Goal: Task Accomplishment & Management: Manage account settings

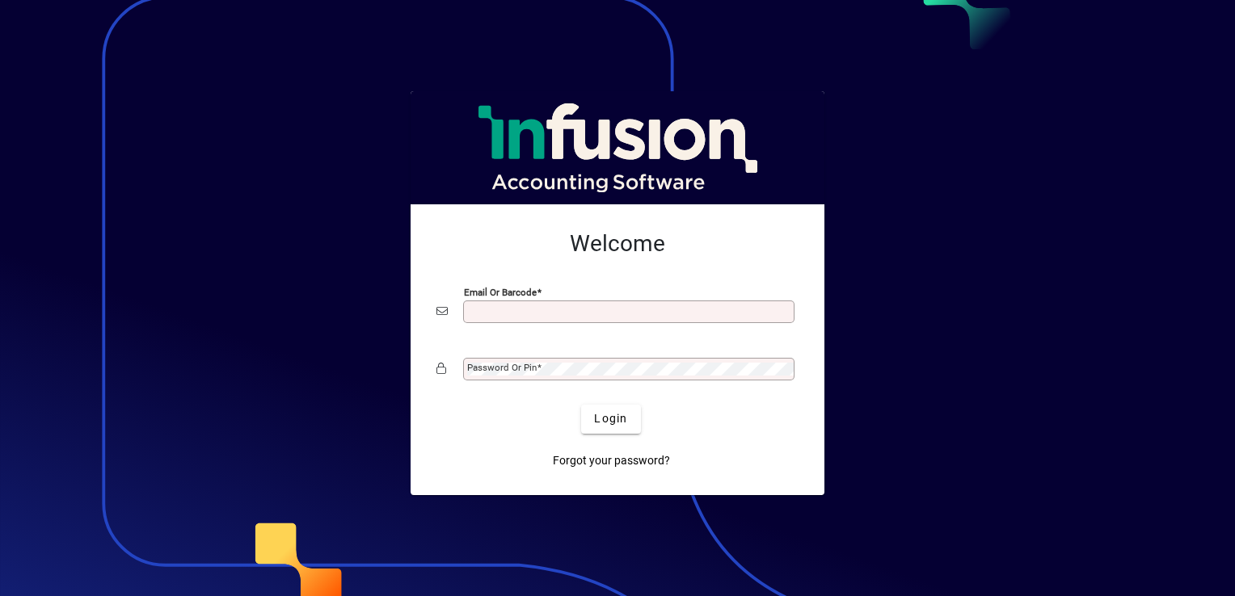
click at [613, 312] on input "Email or Barcode" at bounding box center [630, 311] width 326 height 13
click at [601, 308] on input "Email or Barcode" at bounding box center [630, 311] width 326 height 13
type input "**********"
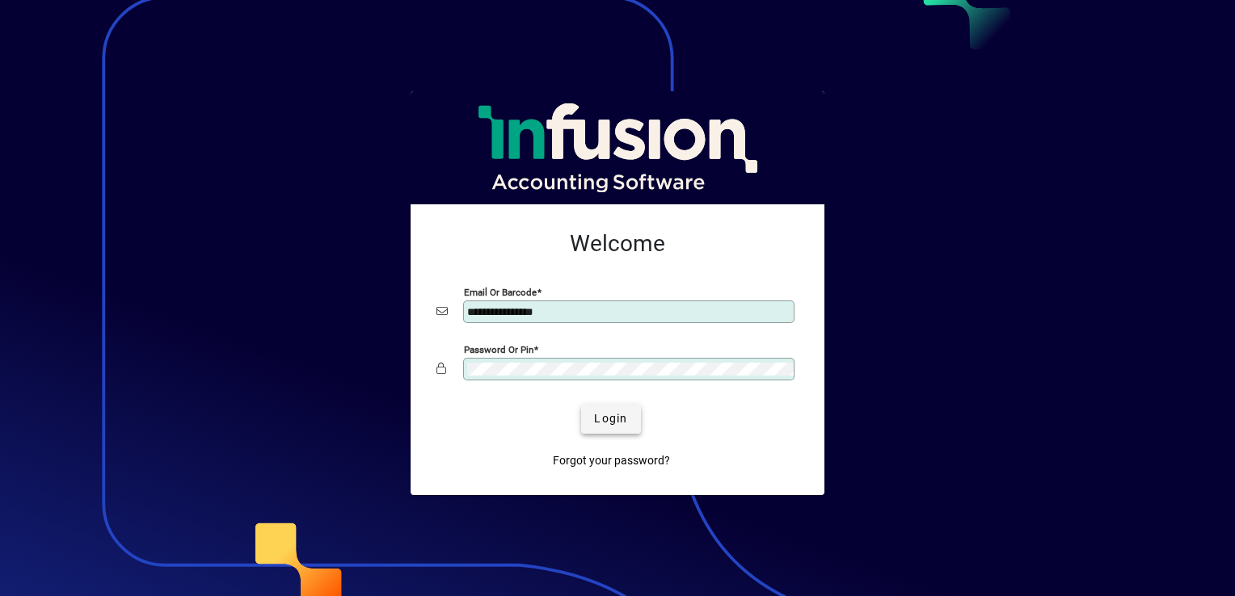
click at [618, 418] on span "Login" at bounding box center [610, 418] width 33 height 17
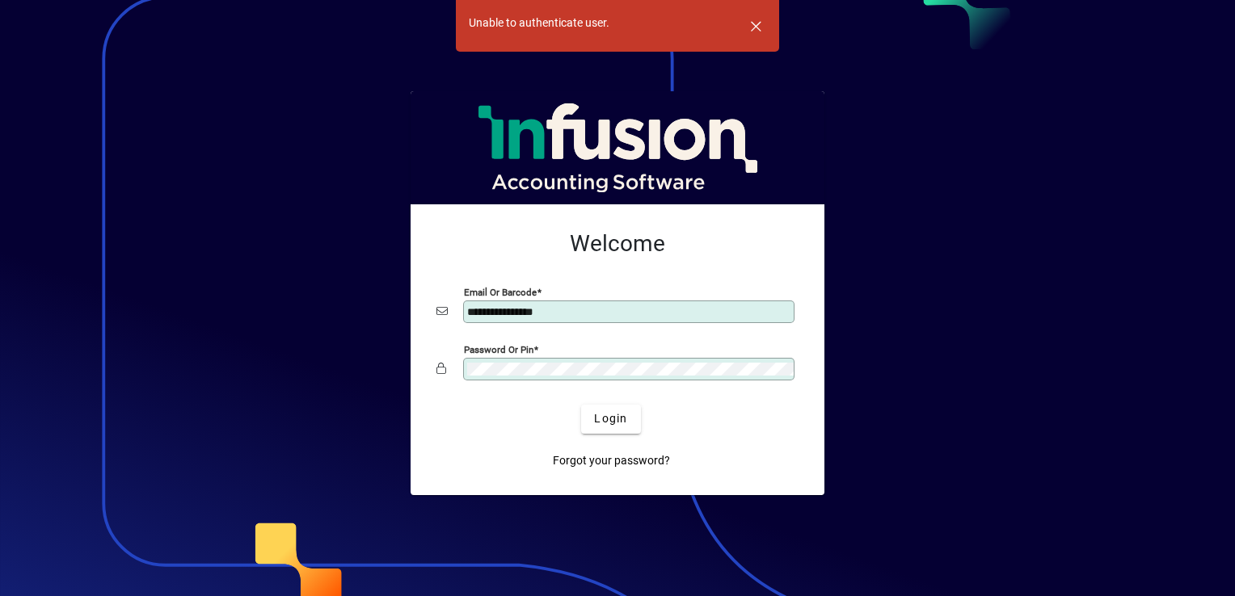
click at [412, 347] on div "**********" at bounding box center [617, 349] width 414 height 291
click at [622, 415] on span "Login" at bounding box center [610, 418] width 33 height 17
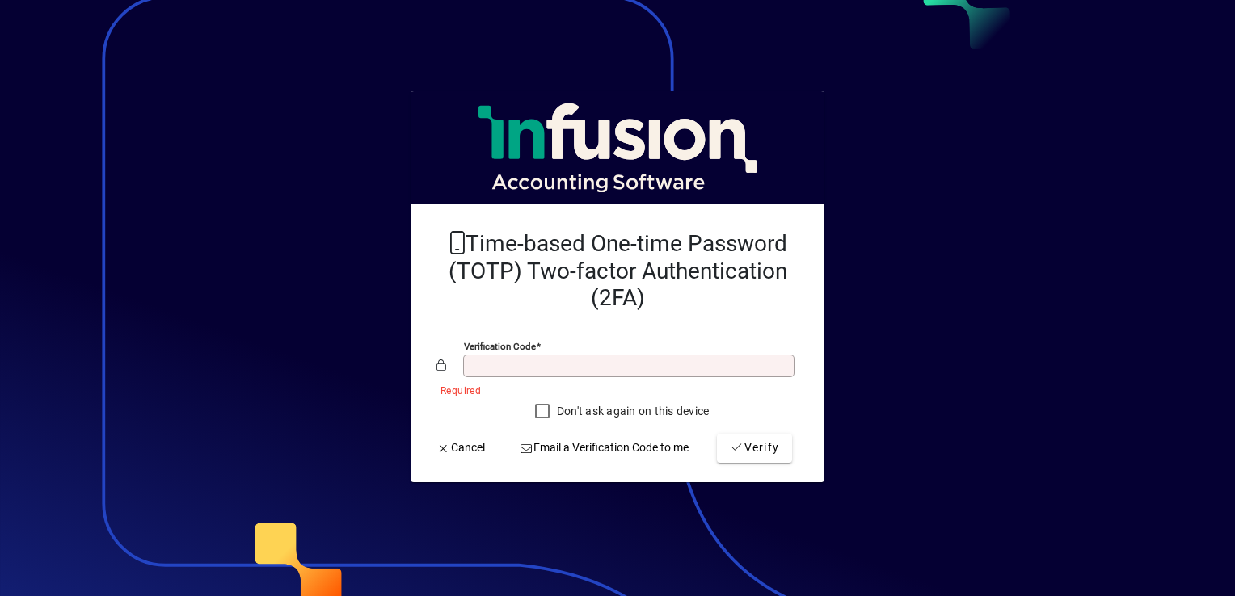
click at [537, 367] on input "Verification code" at bounding box center [630, 366] width 326 height 13
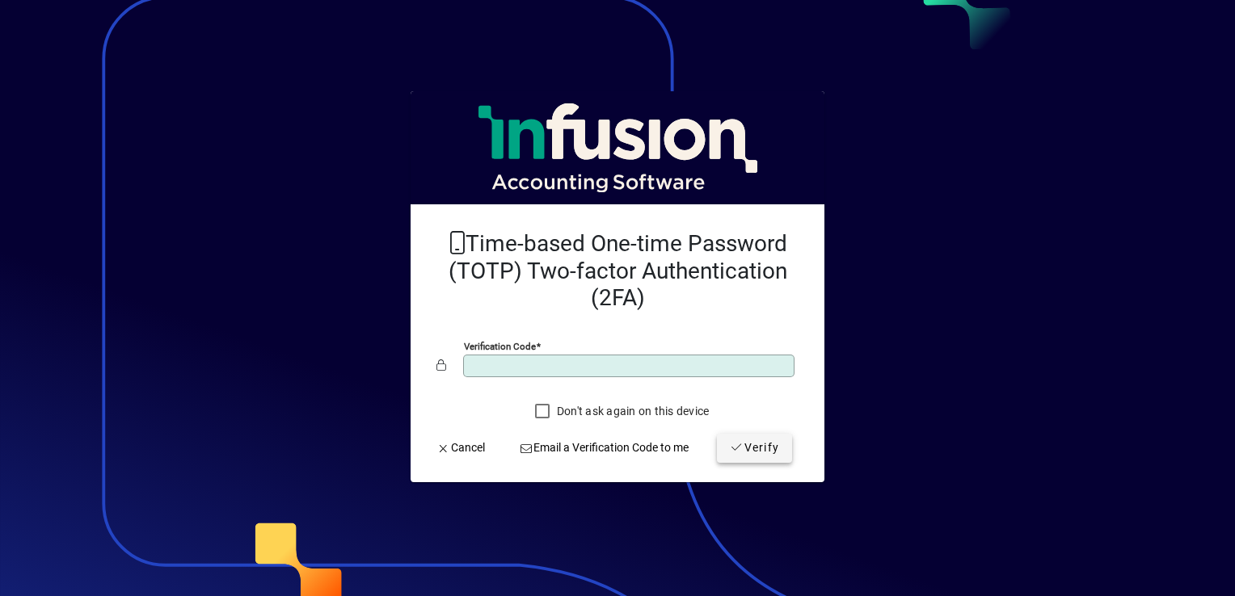
type input "******"
click at [756, 443] on span "Verify" at bounding box center [754, 448] width 49 height 17
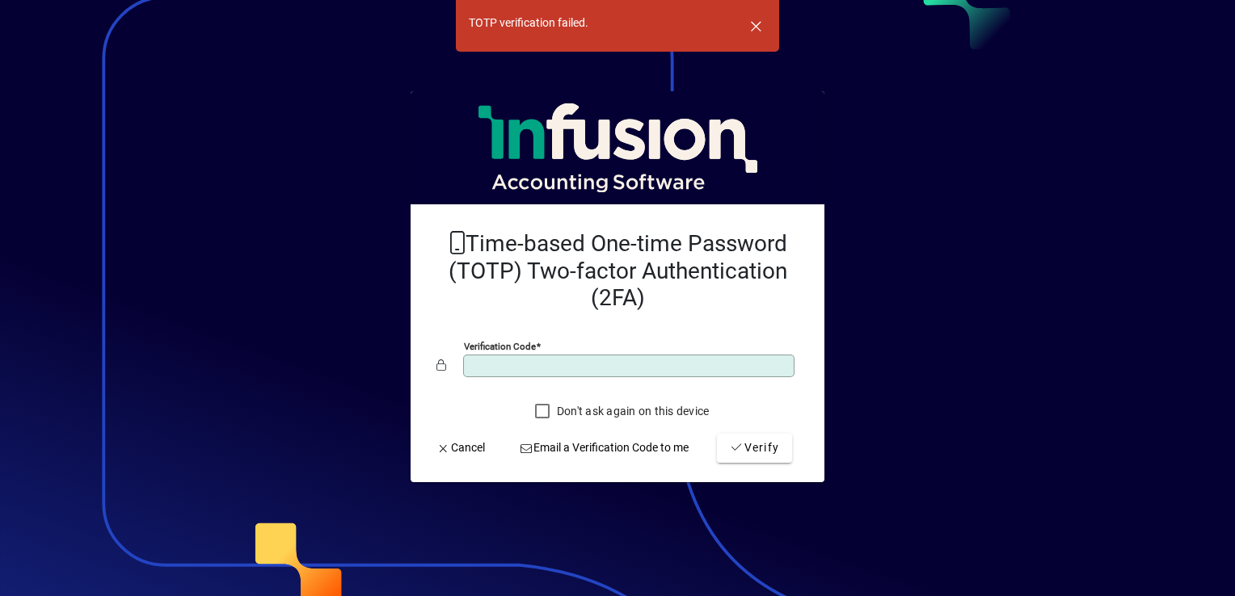
drag, startPoint x: 540, startPoint y: 373, endPoint x: 439, endPoint y: 344, distance: 104.9
click at [439, 344] on mat-card-content "Time-based One-time Password (TOTP) Two-factor Authentication (2FA) Verificatio…" at bounding box center [617, 322] width 388 height 210
type input "******"
click at [747, 461] on span "submit" at bounding box center [754, 448] width 75 height 39
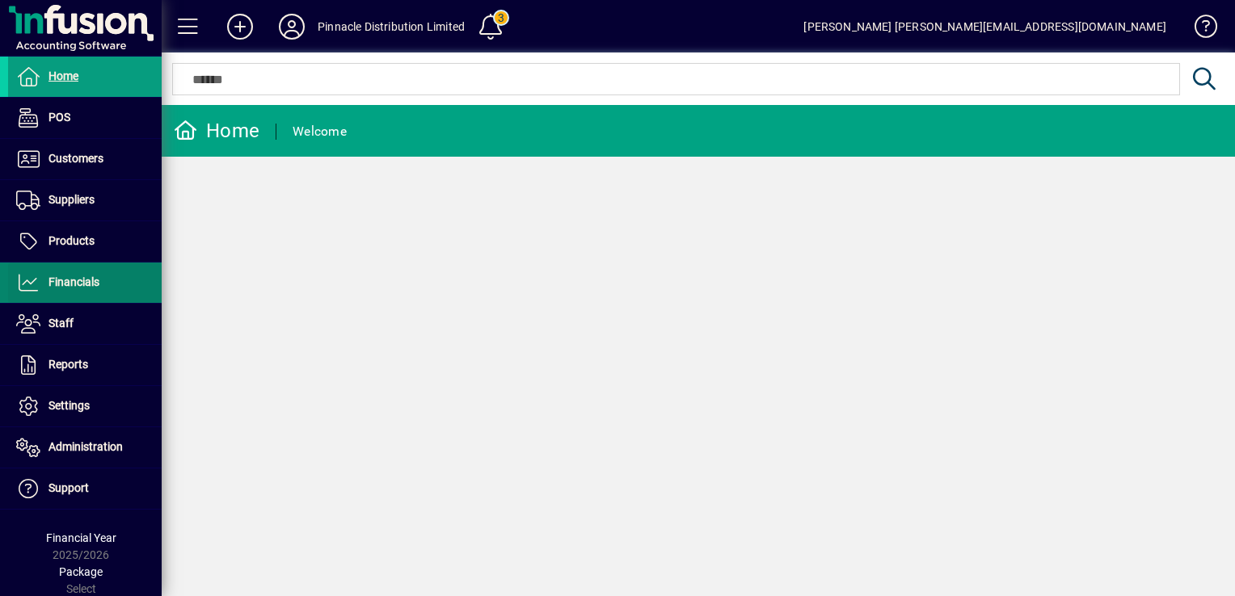
click at [59, 286] on span "Financials" at bounding box center [73, 282] width 51 height 13
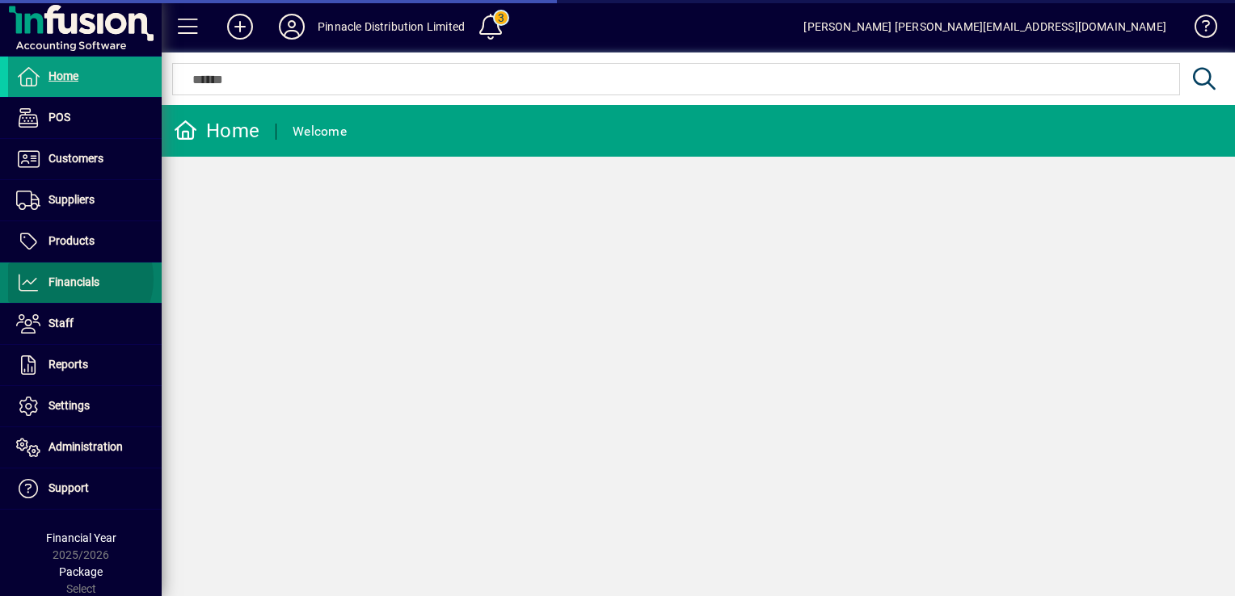
click at [76, 278] on span "Financials" at bounding box center [73, 282] width 51 height 13
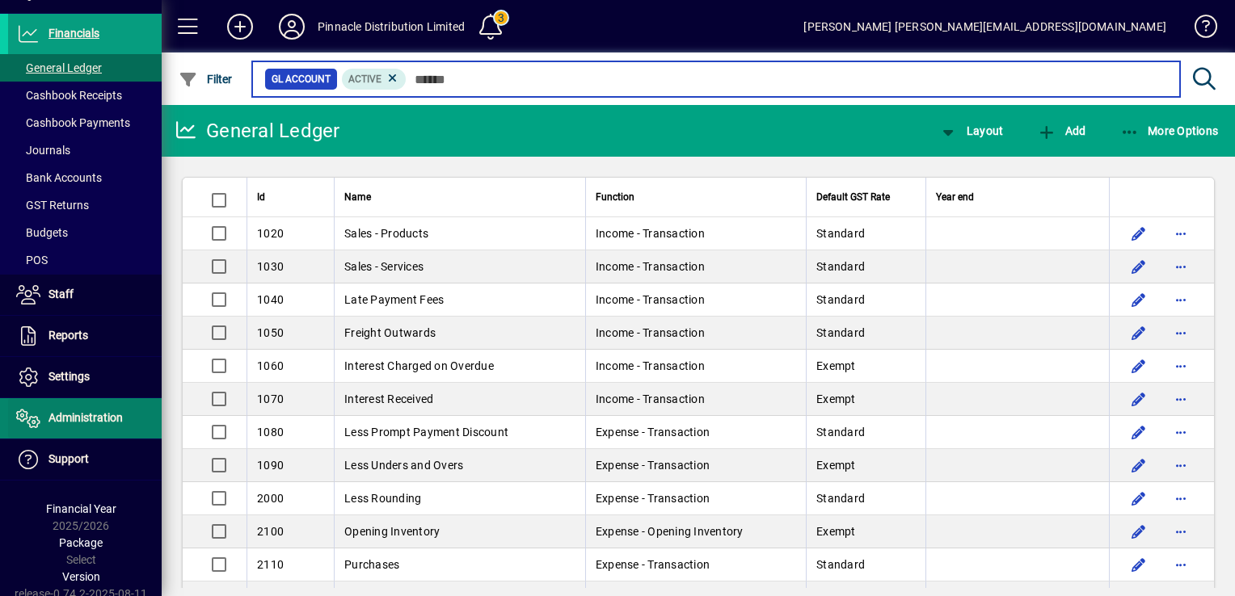
scroll to position [253, 0]
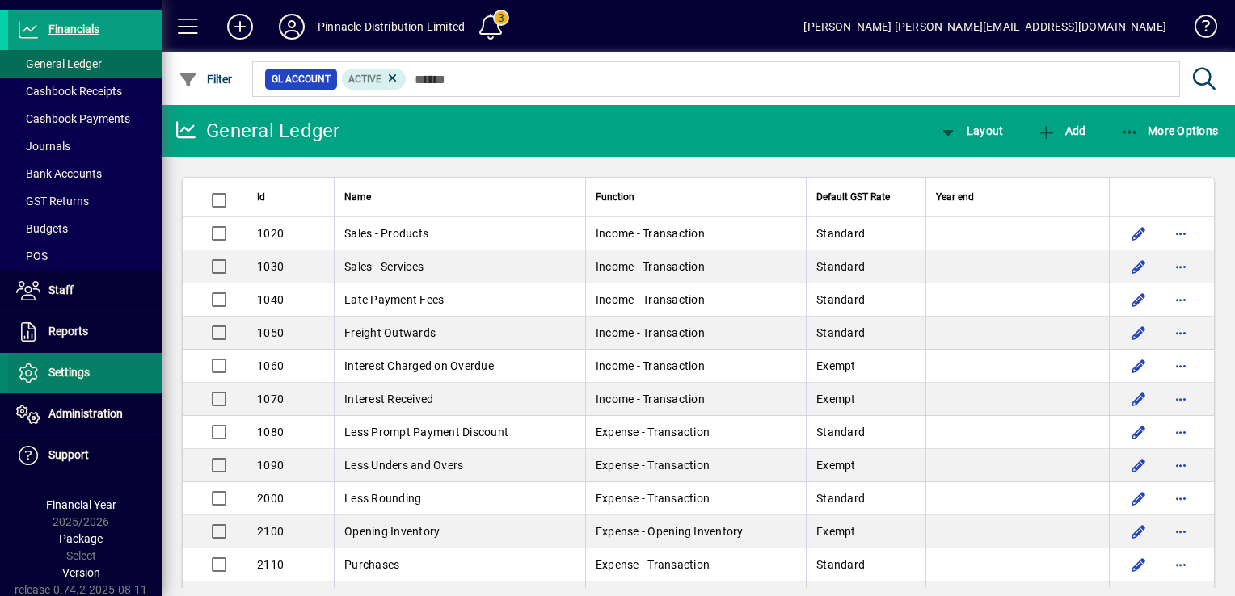
click at [60, 373] on span "Settings" at bounding box center [68, 372] width 41 height 13
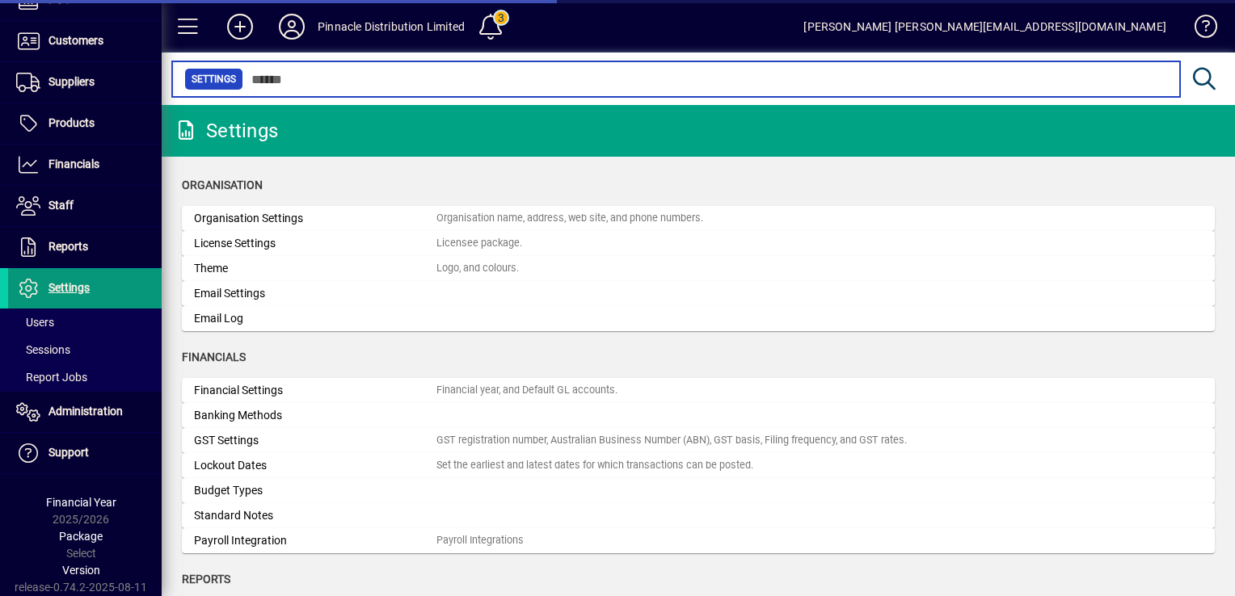
scroll to position [116, 0]
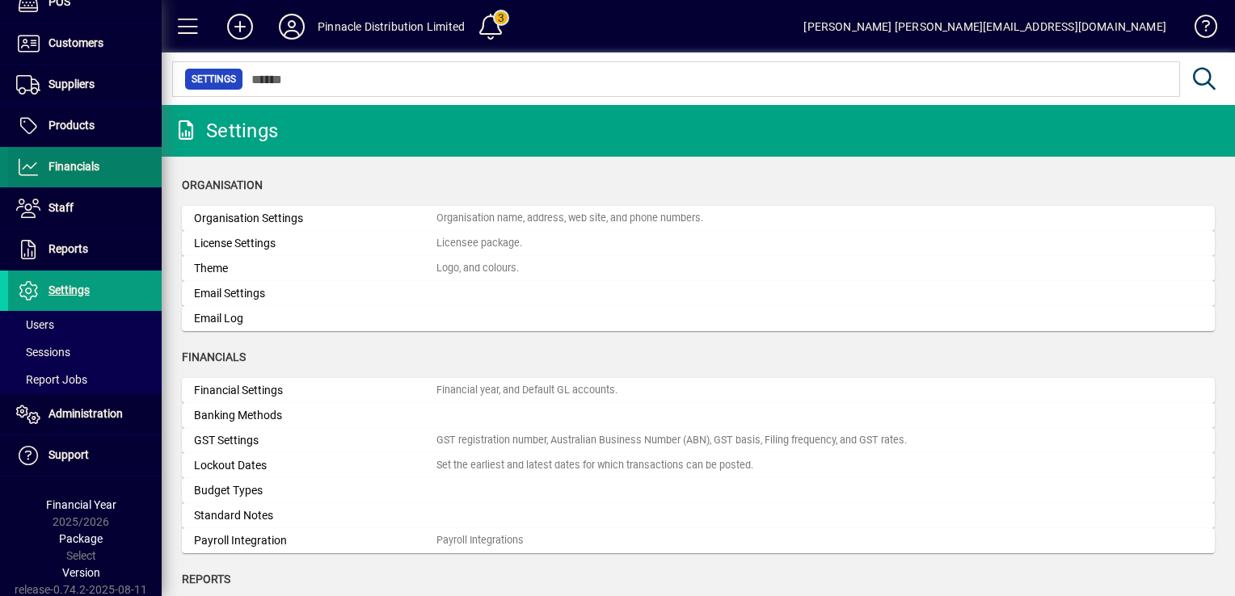
click at [66, 166] on span "Financials" at bounding box center [73, 166] width 51 height 13
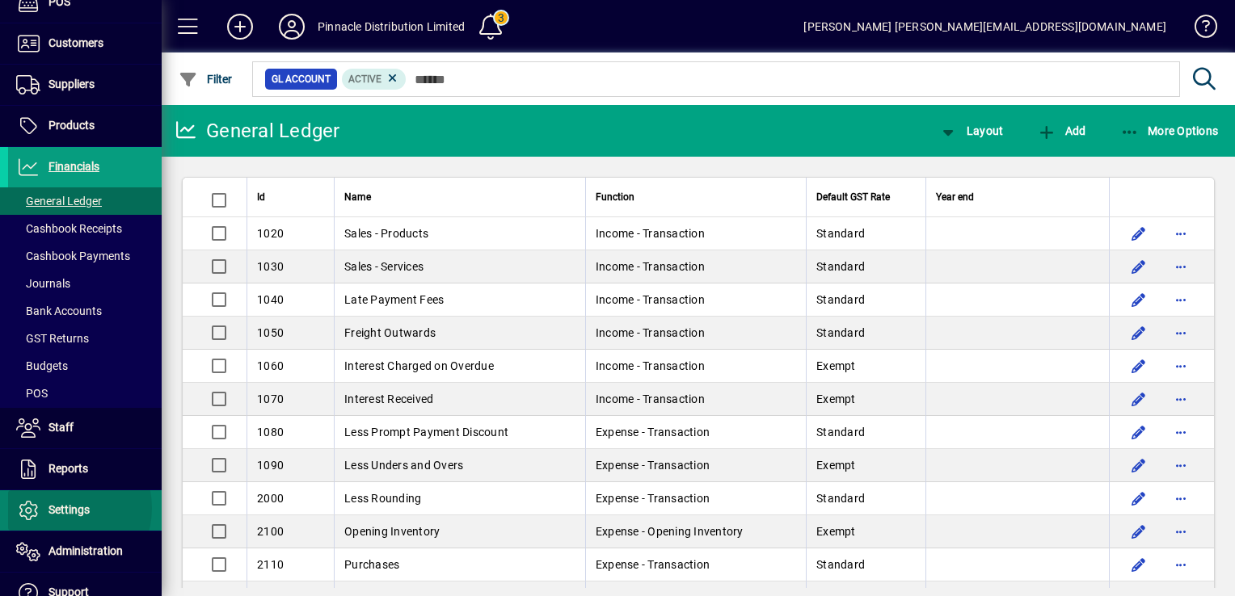
click at [58, 507] on span "Settings" at bounding box center [68, 509] width 41 height 13
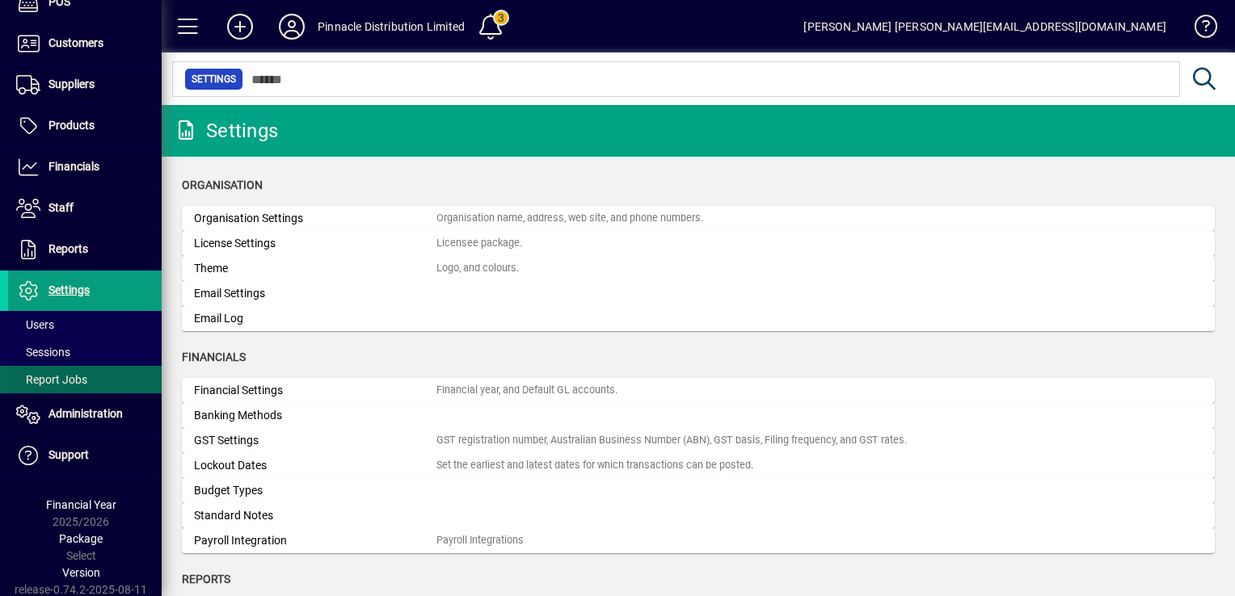
click at [68, 373] on span "Report Jobs" at bounding box center [51, 379] width 71 height 13
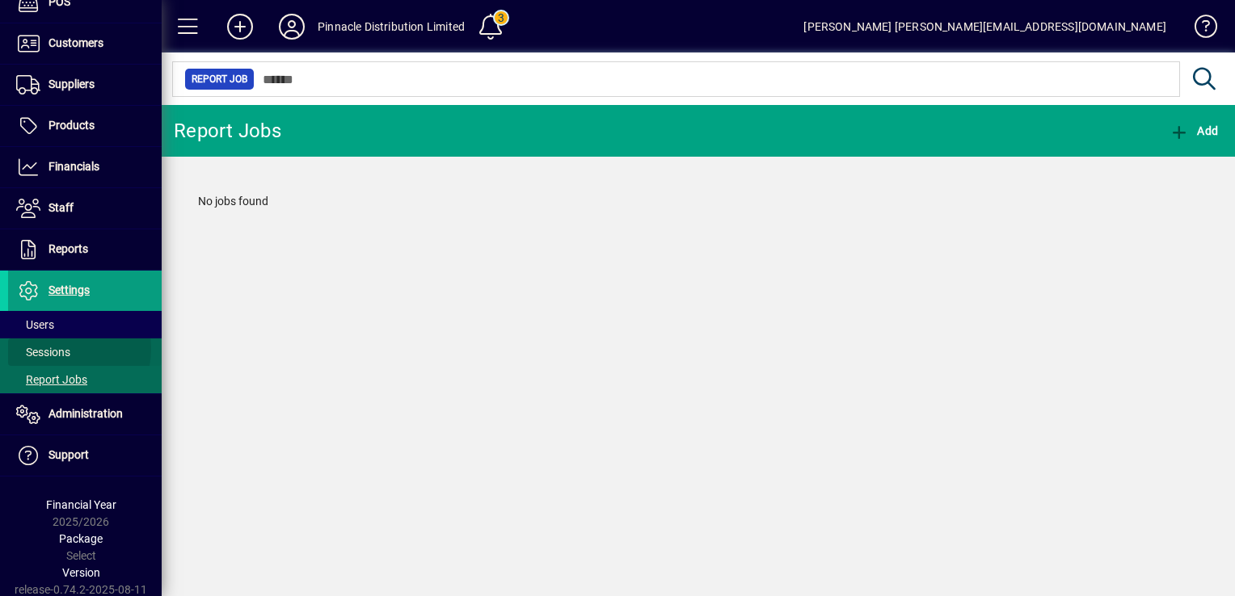
click at [59, 347] on span "Sessions" at bounding box center [43, 352] width 54 height 13
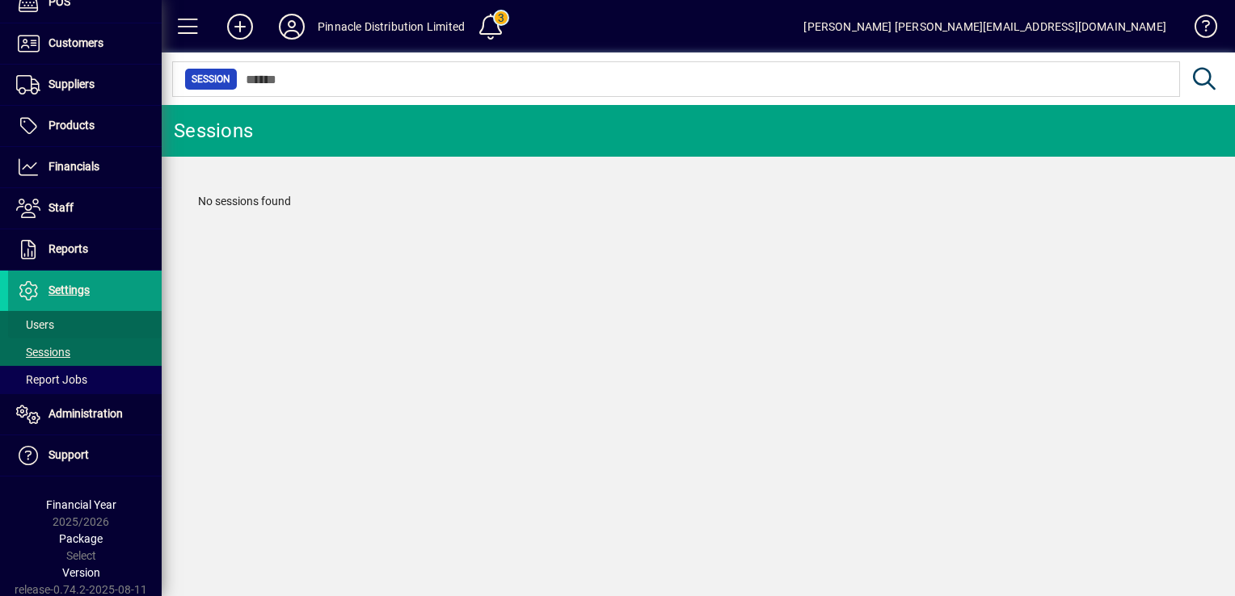
click at [50, 324] on span "Users" at bounding box center [35, 324] width 38 height 13
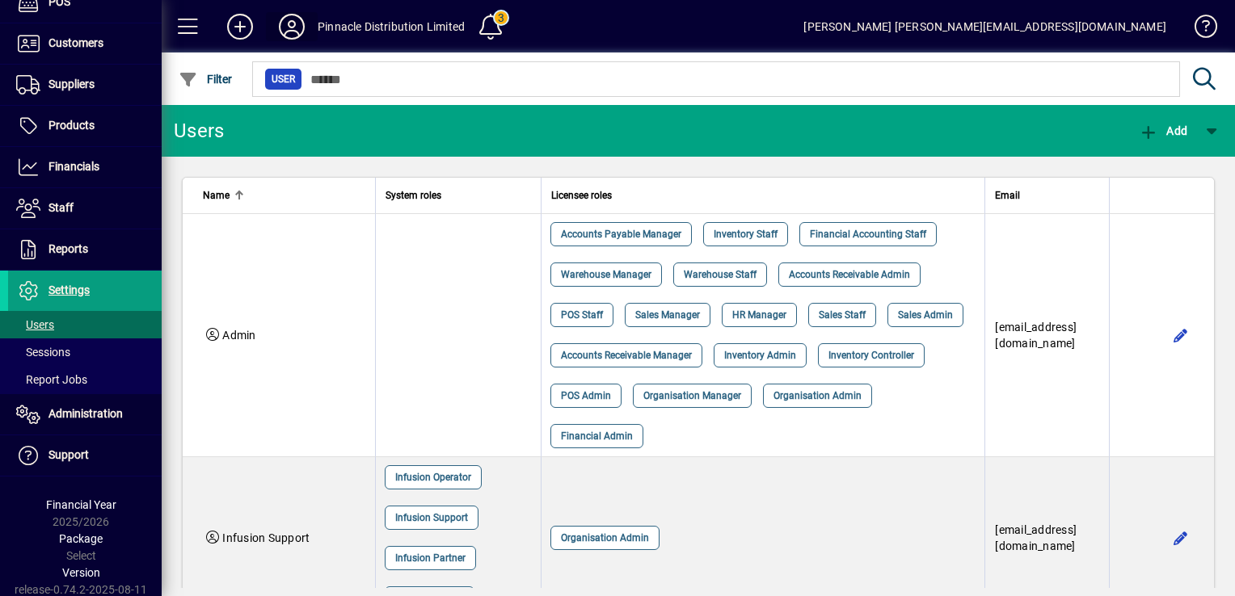
click at [294, 24] on icon at bounding box center [292, 27] width 32 height 26
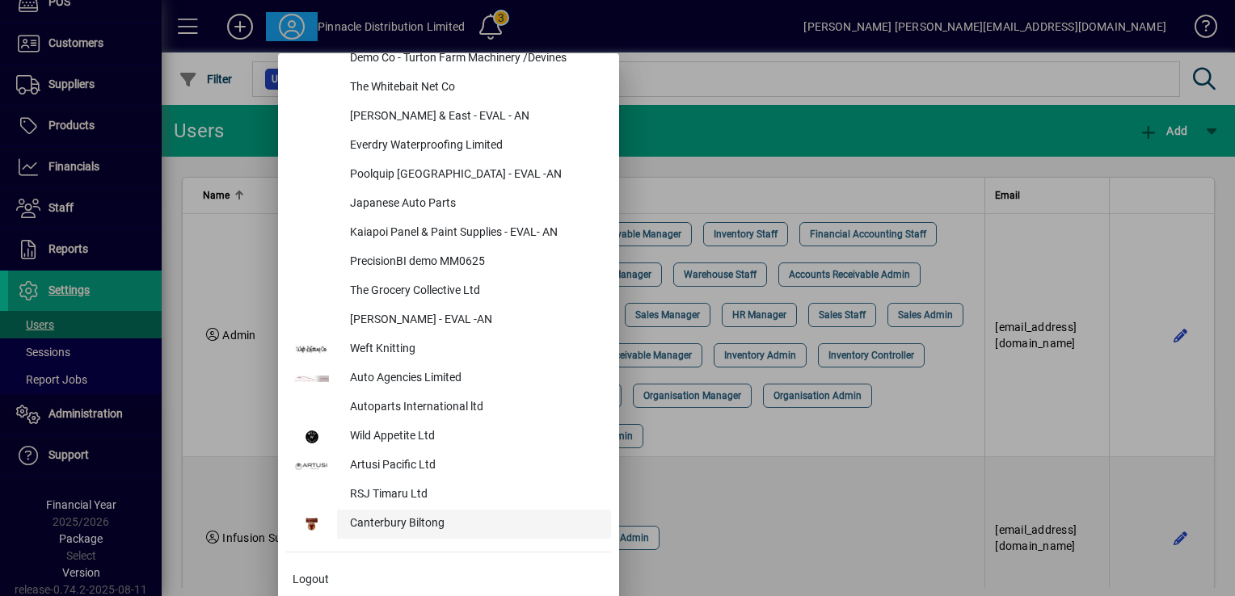
scroll to position [819, 0]
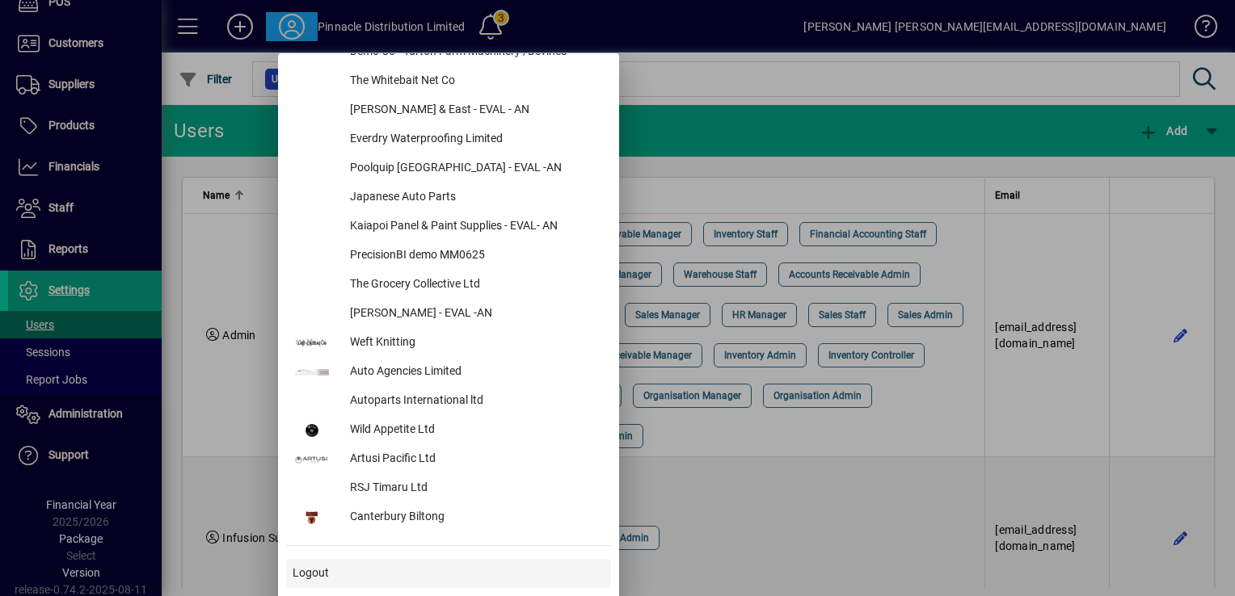
click at [345, 569] on span at bounding box center [448, 573] width 325 height 39
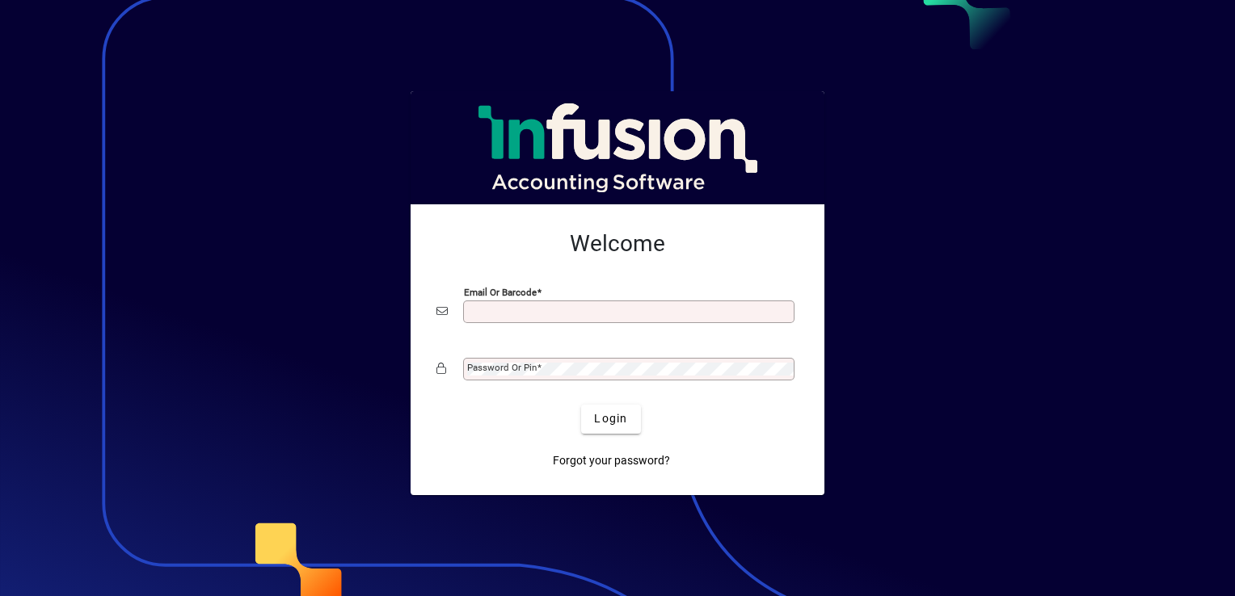
click at [576, 314] on input "Email or Barcode" at bounding box center [630, 311] width 326 height 13
type input "**********"
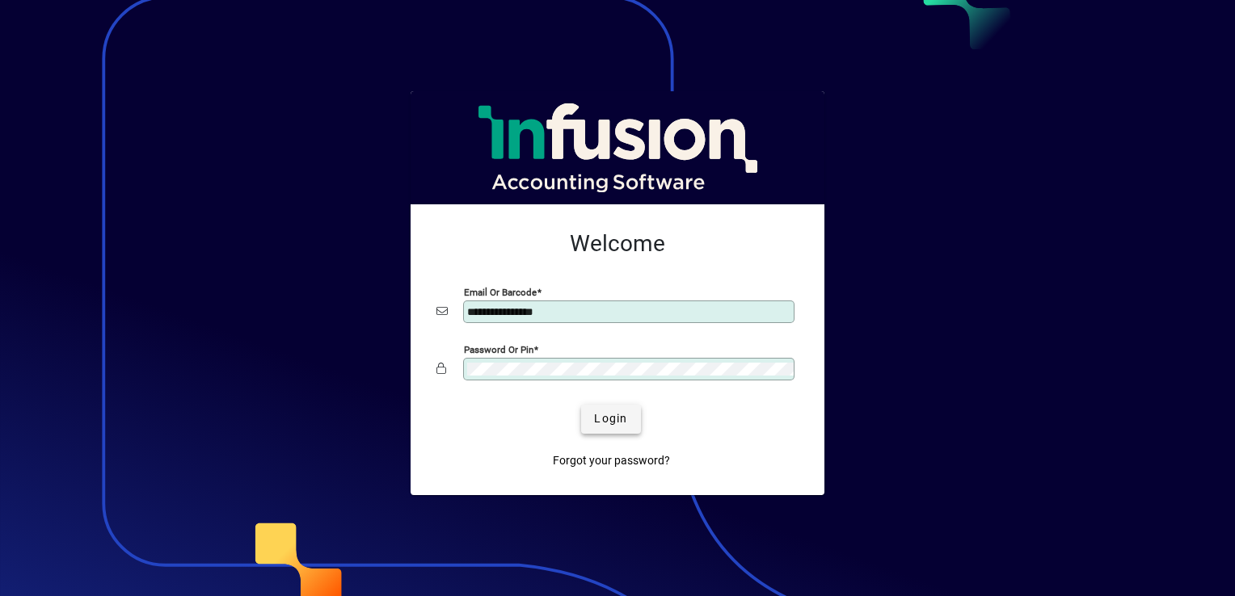
click at [613, 419] on span "Login" at bounding box center [610, 418] width 33 height 17
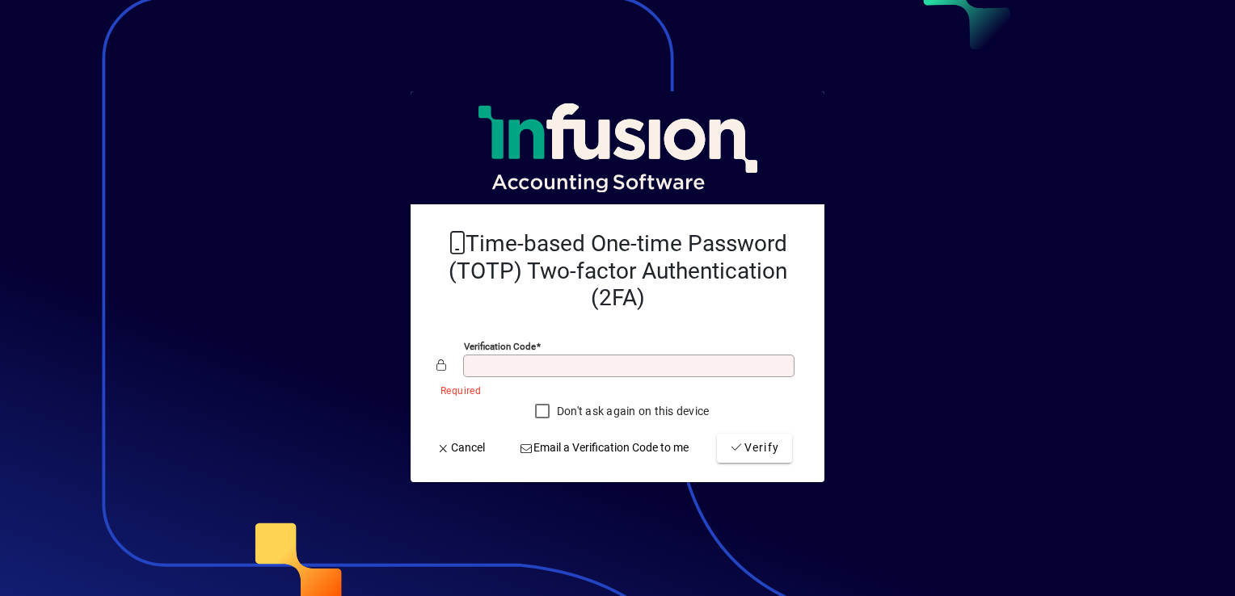
click at [569, 369] on input "Verification code" at bounding box center [630, 366] width 326 height 13
type input "******"
click at [717, 434] on button "Verify" at bounding box center [754, 448] width 75 height 29
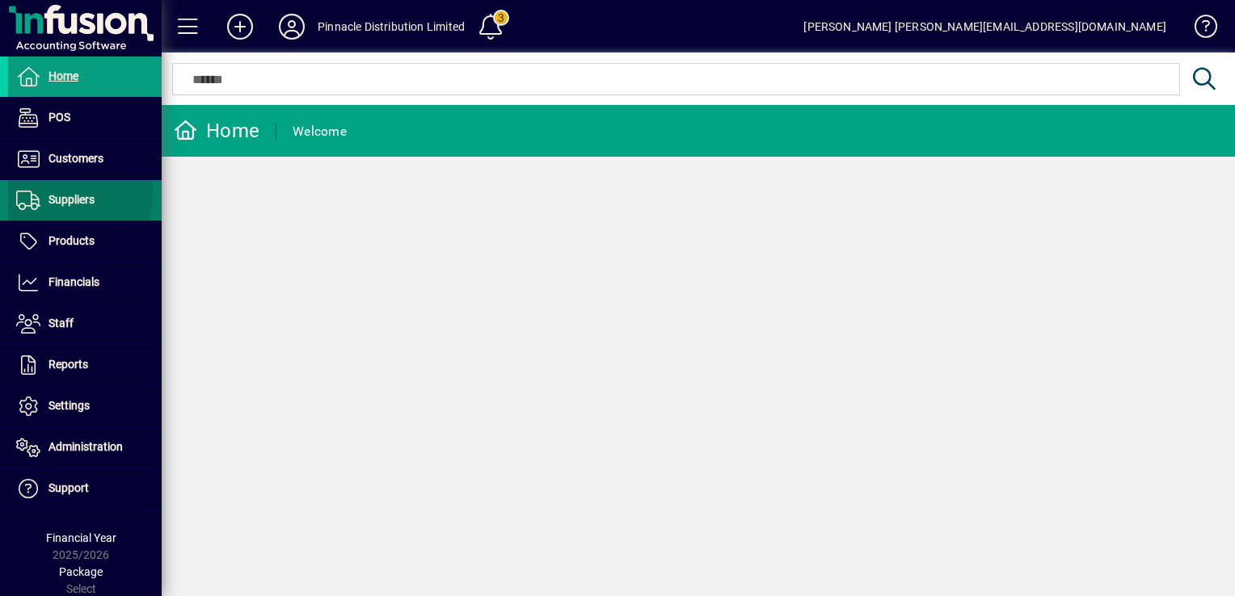
click at [62, 195] on span "Suppliers" at bounding box center [71, 199] width 46 height 13
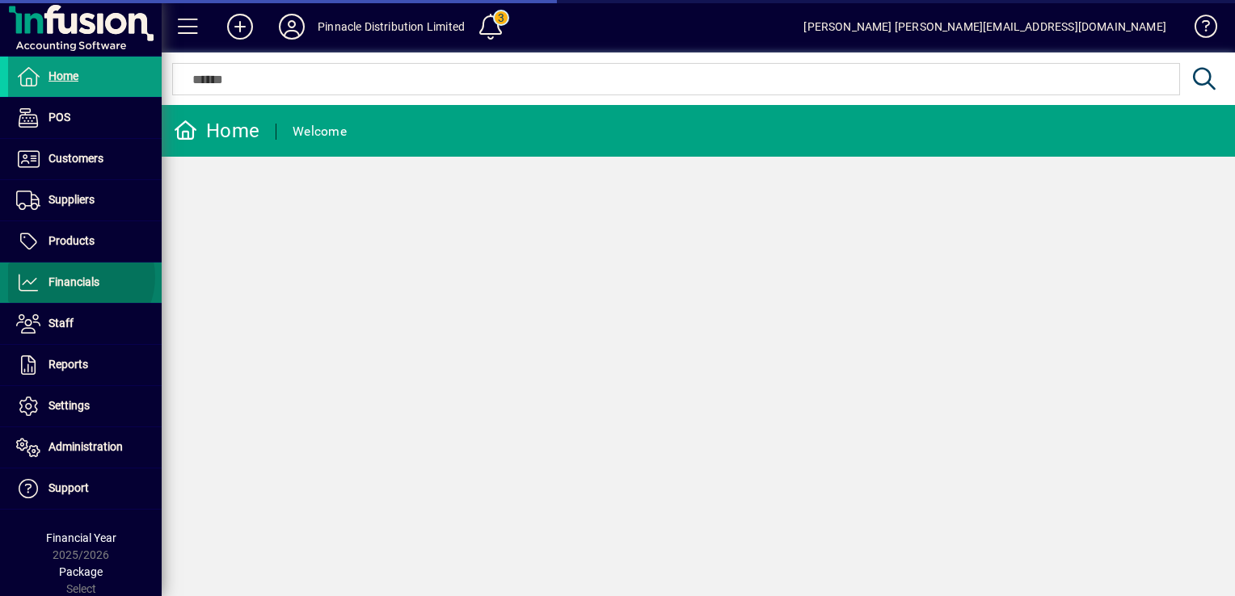
click at [79, 276] on span "Financials" at bounding box center [73, 282] width 51 height 13
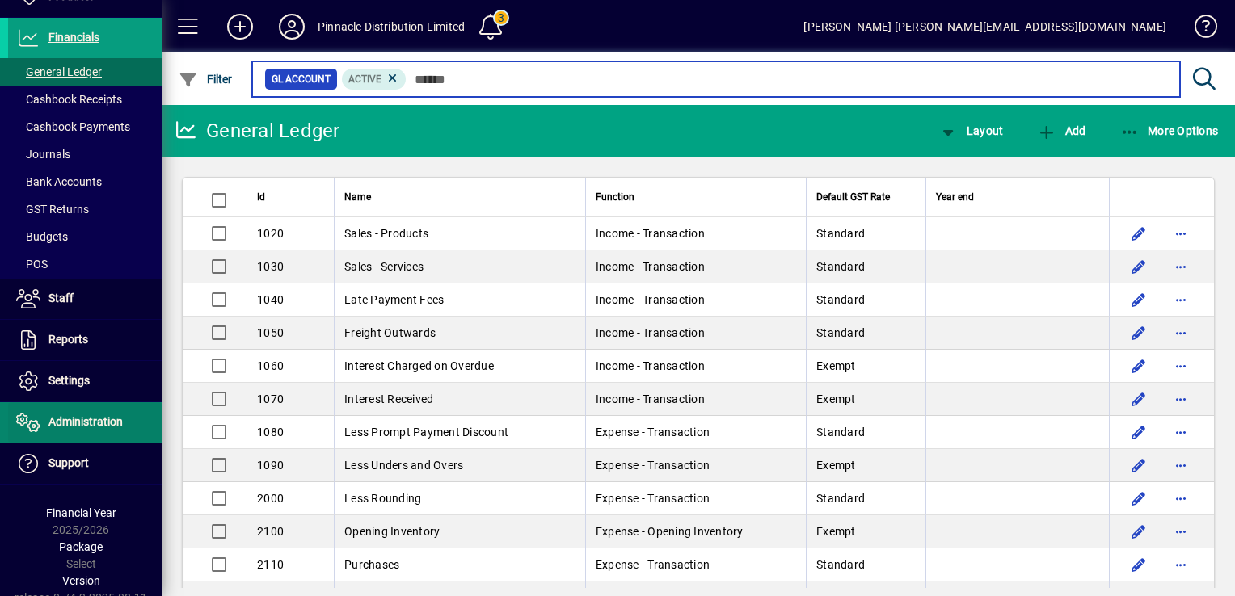
scroll to position [253, 0]
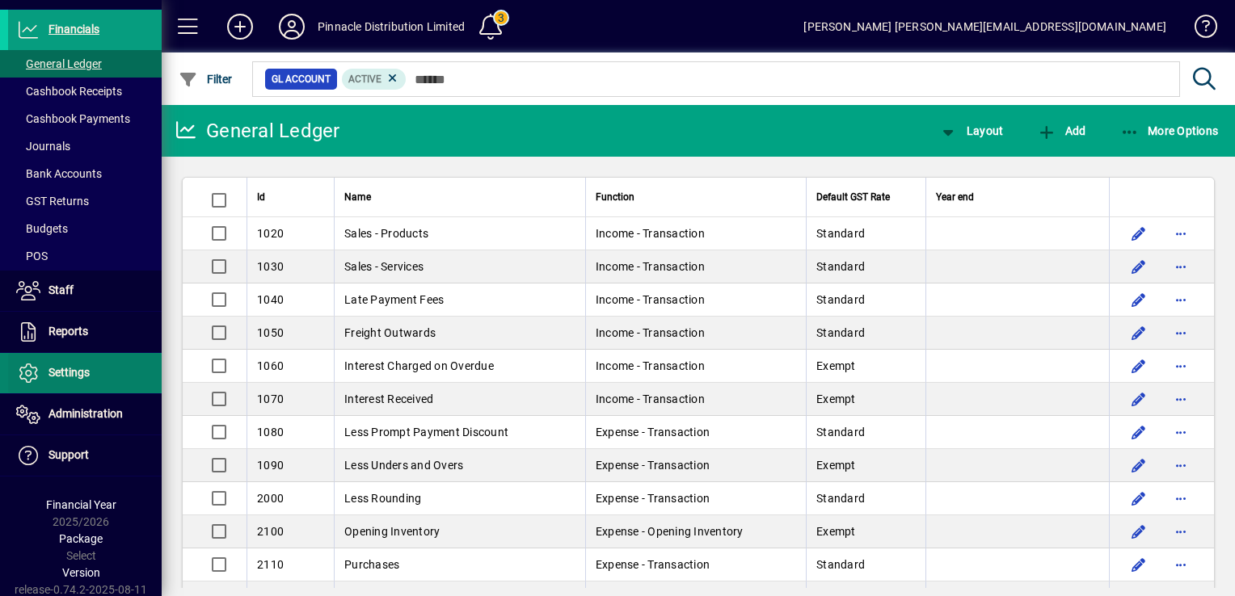
click at [69, 366] on span "Settings" at bounding box center [68, 372] width 41 height 13
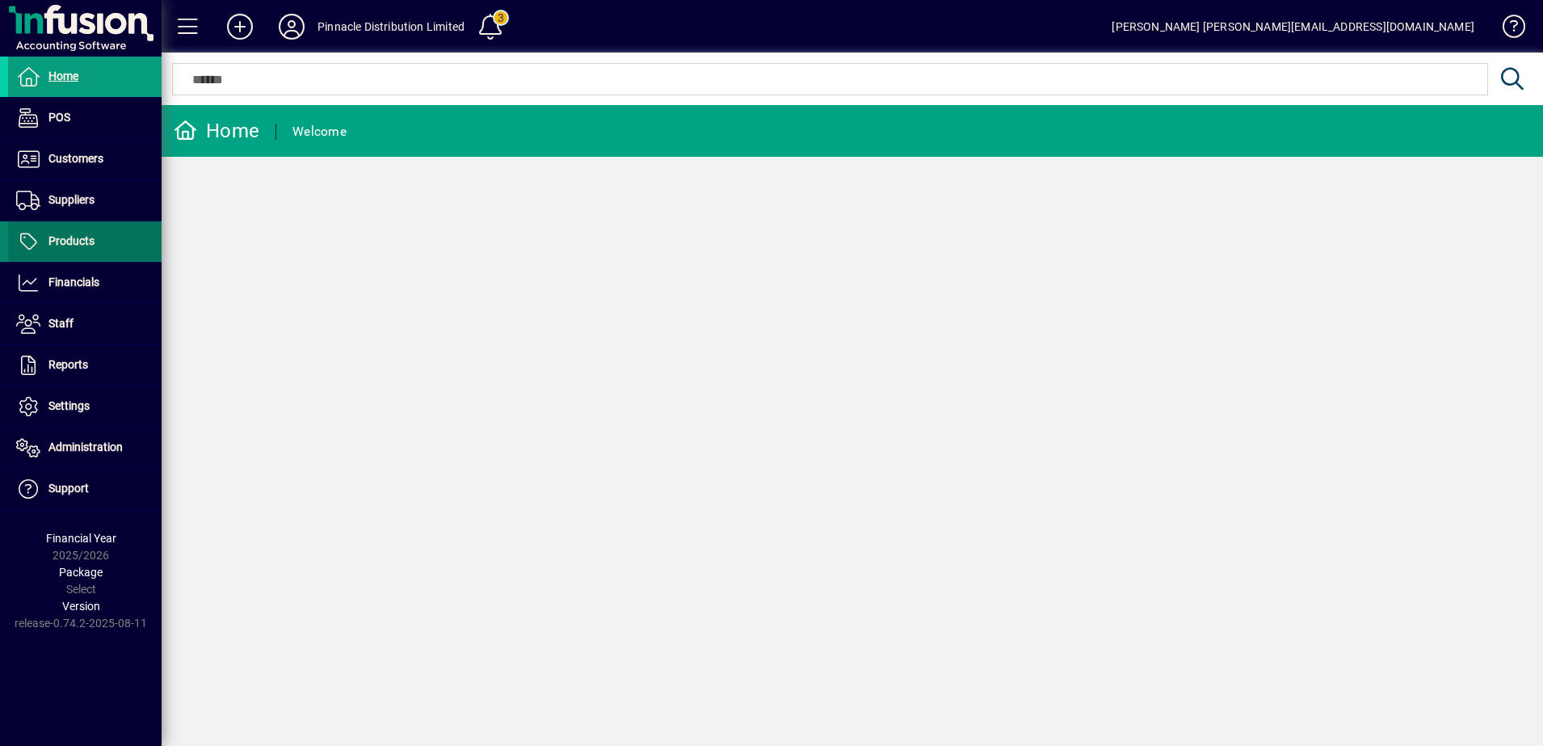
click at [66, 238] on span "Products" at bounding box center [71, 240] width 46 height 13
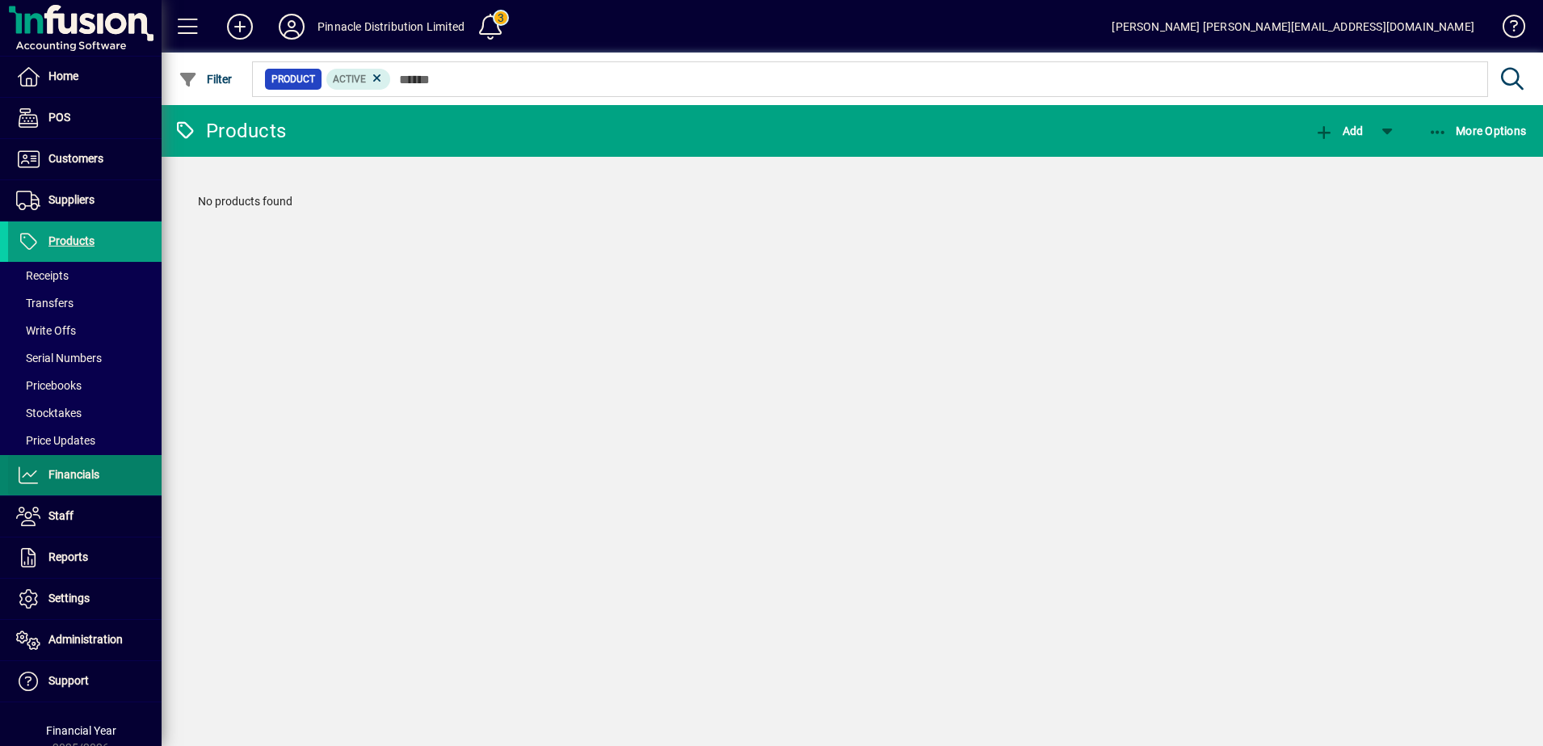
click at [65, 481] on span "Financials" at bounding box center [73, 474] width 51 height 13
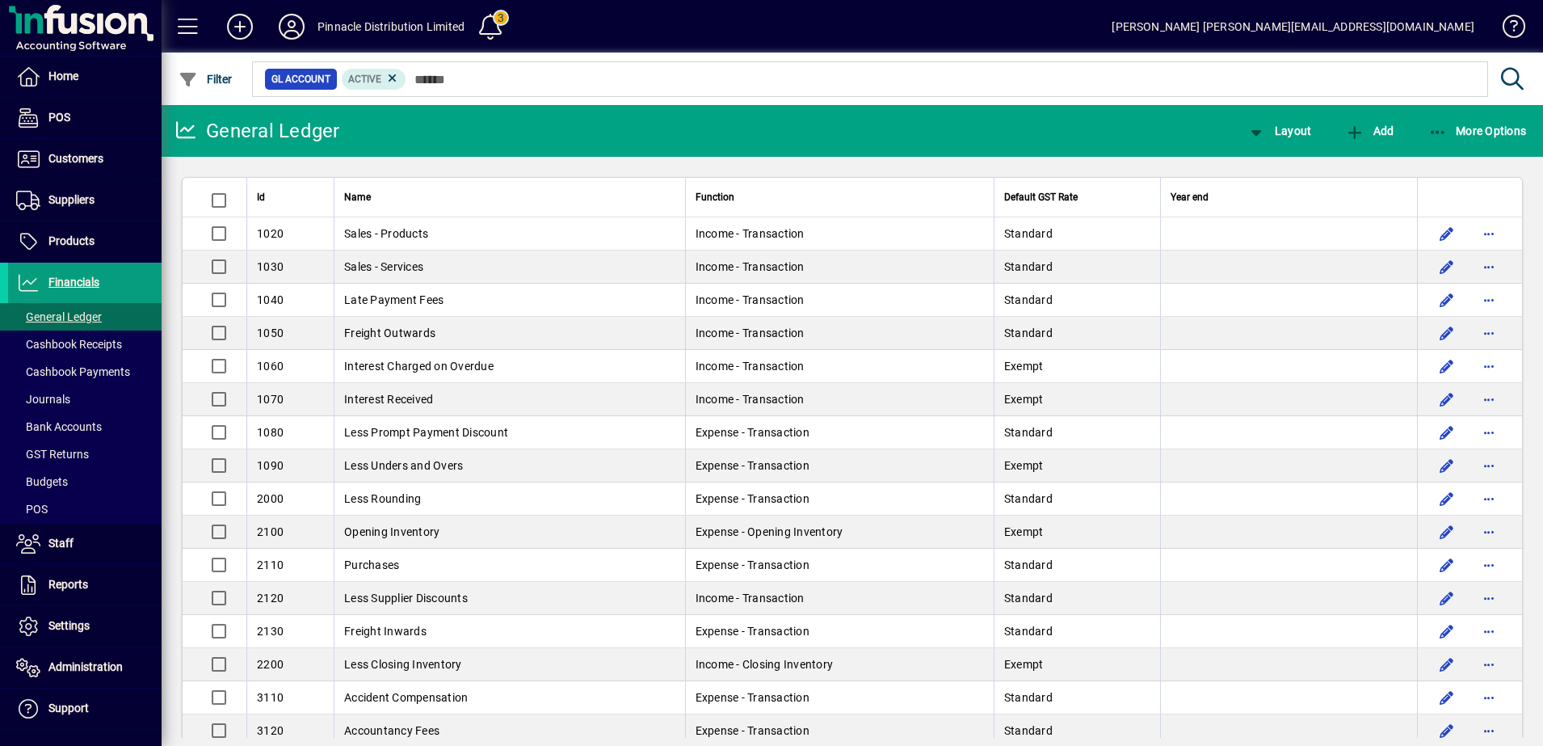
click at [296, 27] on icon at bounding box center [292, 27] width 32 height 26
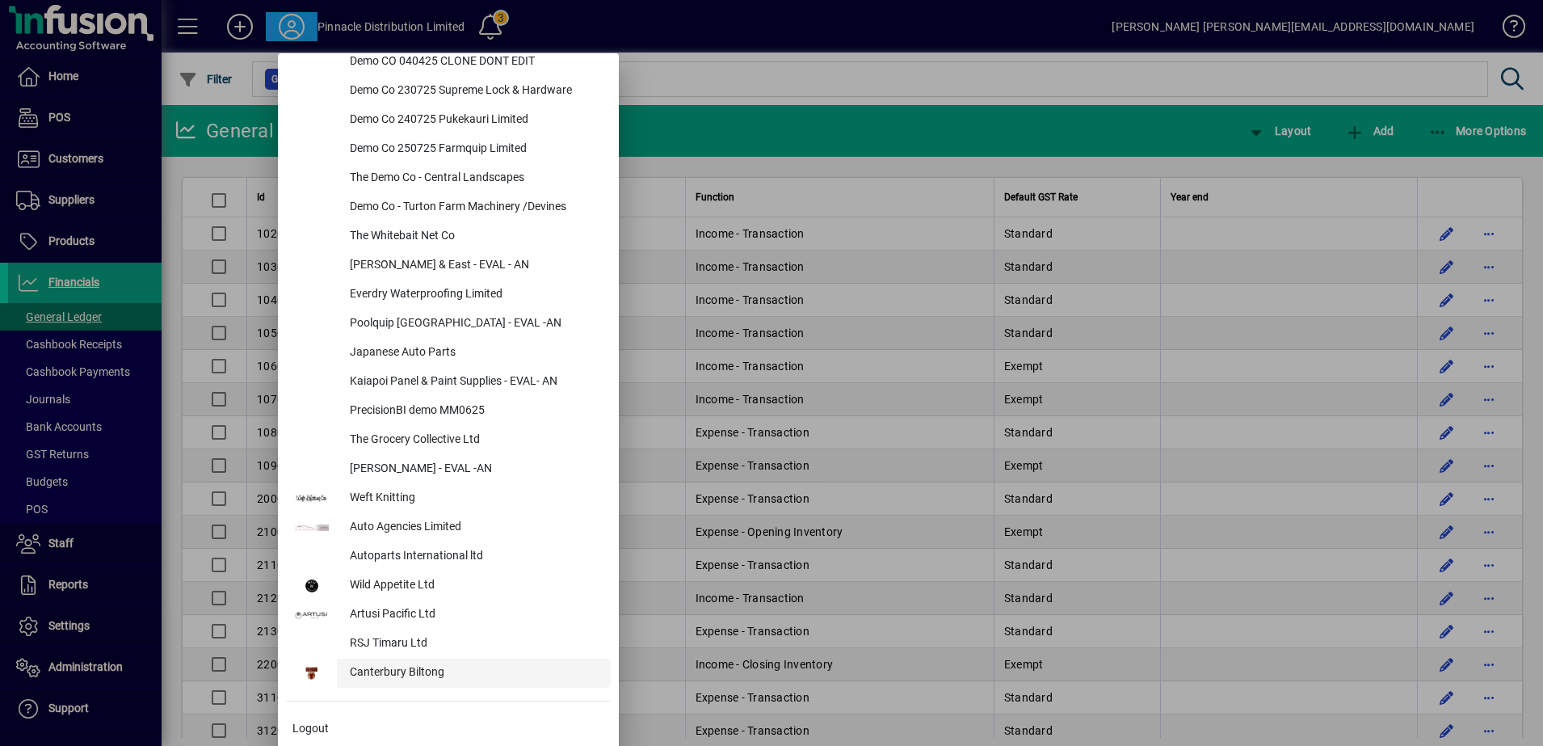
scroll to position [670, 0]
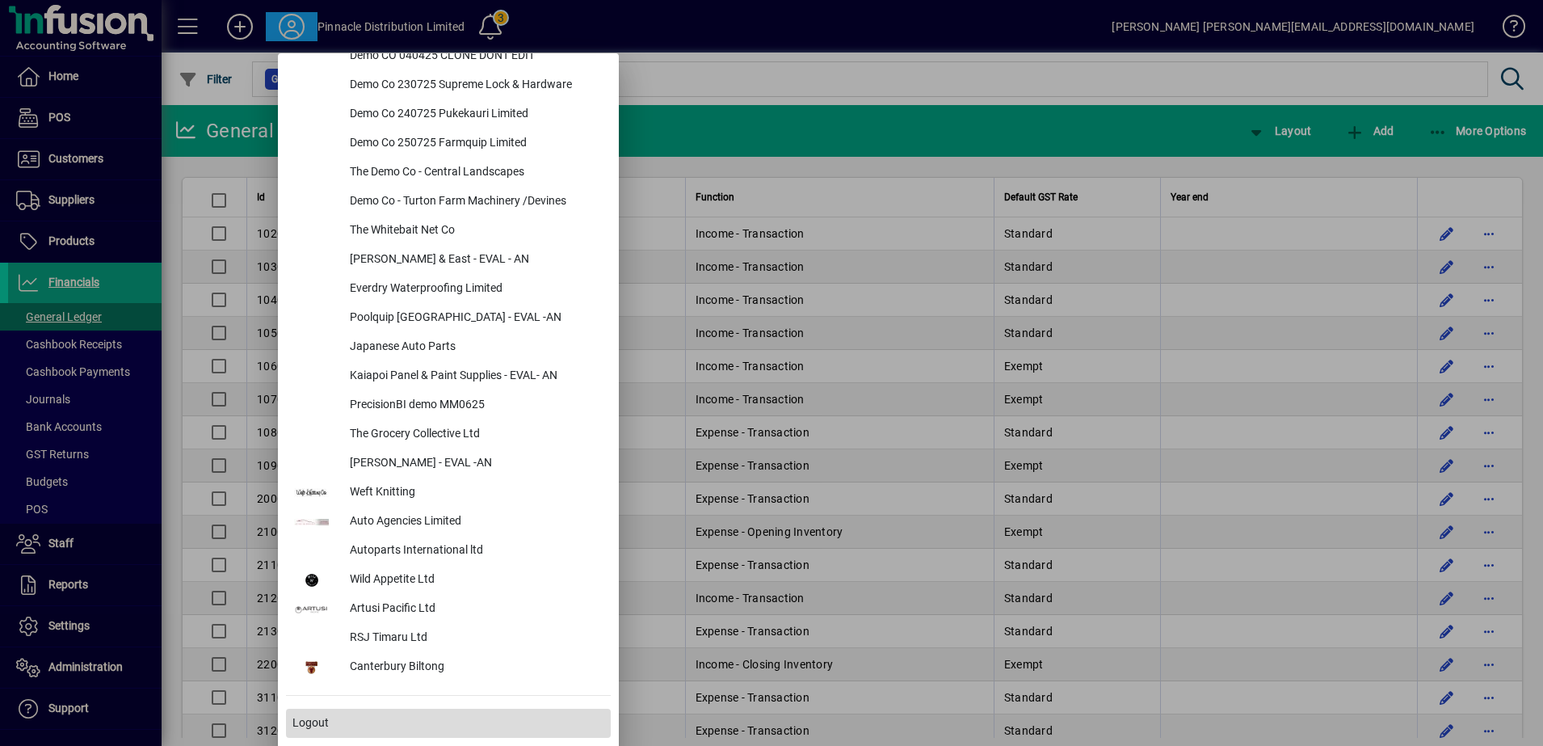
click at [325, 720] on span "Logout" at bounding box center [311, 722] width 36 height 17
